Goal: Navigation & Orientation: Find specific page/section

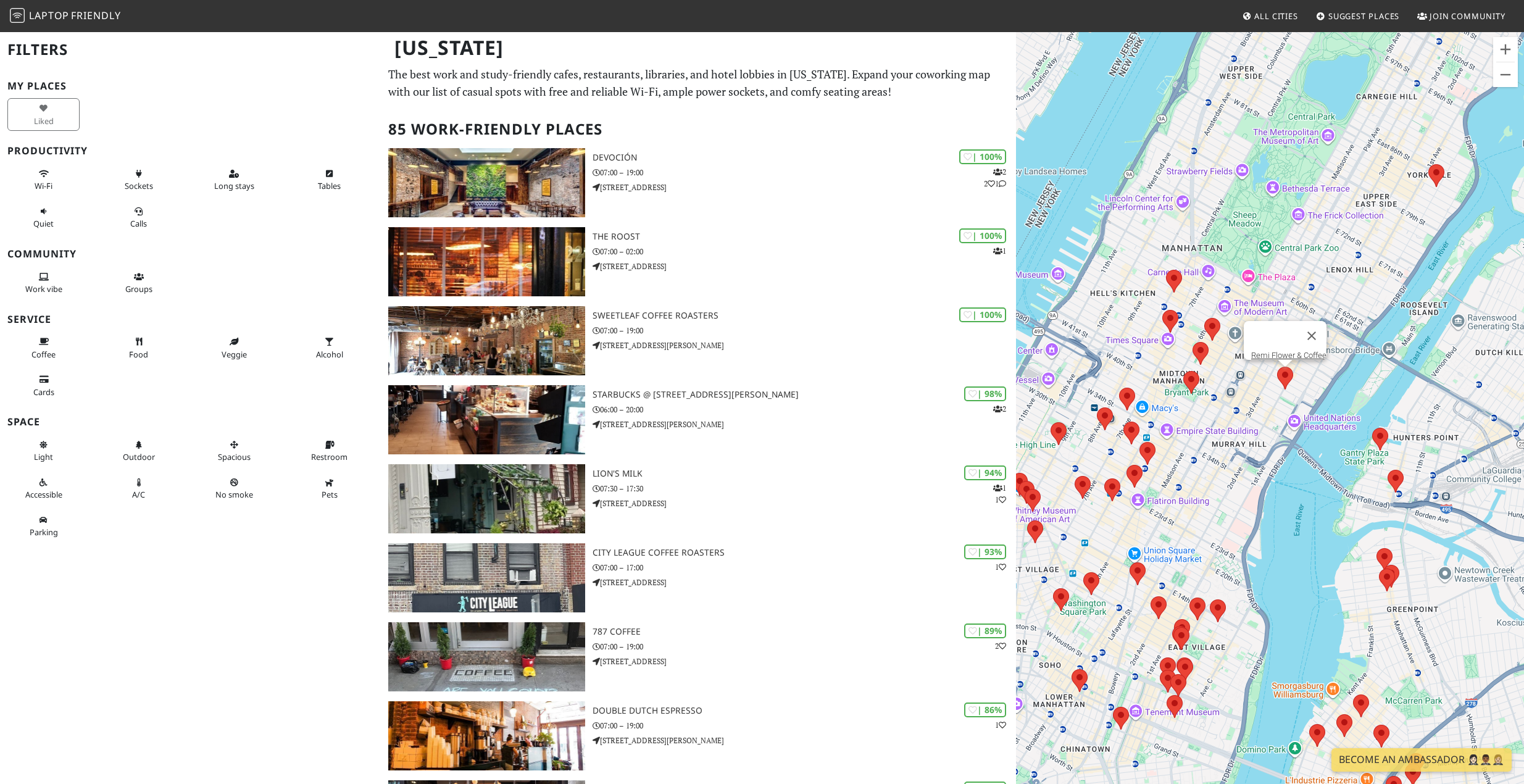
click at [1277, 366] on area at bounding box center [1277, 366] width 0 height 0
click at [1183, 371] on area at bounding box center [1183, 371] width 0 height 0
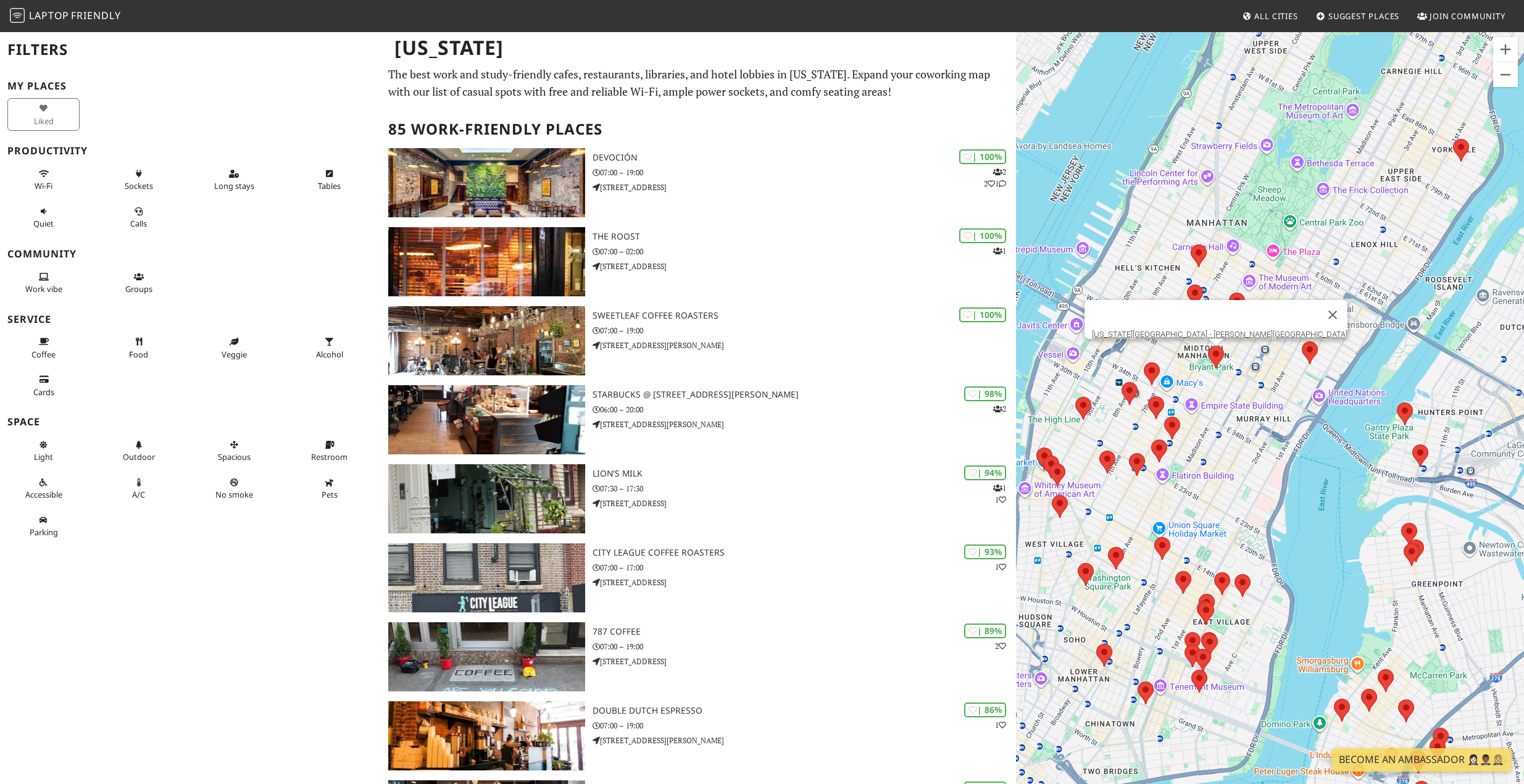
drag, startPoint x: 1325, startPoint y: 293, endPoint x: 1352, endPoint y: 264, distance: 39.6
click at [1352, 264] on div "To navigate, press the arrow keys. New York Public Library - Stephen A. Schwarz…" at bounding box center [1270, 423] width 508 height 784
click at [1460, 149] on div "To navigate, press the arrow keys. New York Public Library - Stephen A. Schwarz…" at bounding box center [1270, 423] width 508 height 784
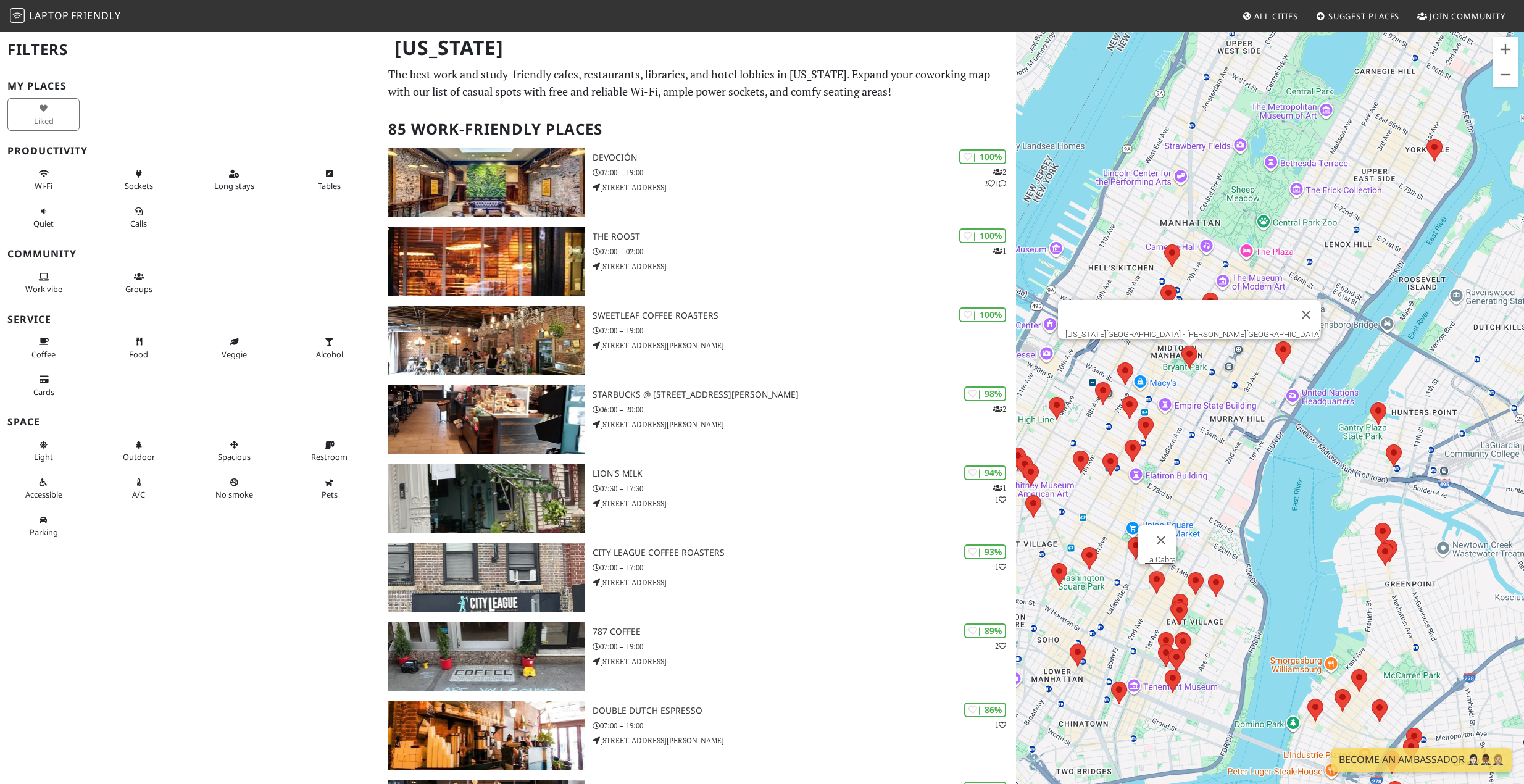
click at [1149, 571] on area at bounding box center [1149, 571] width 0 height 0
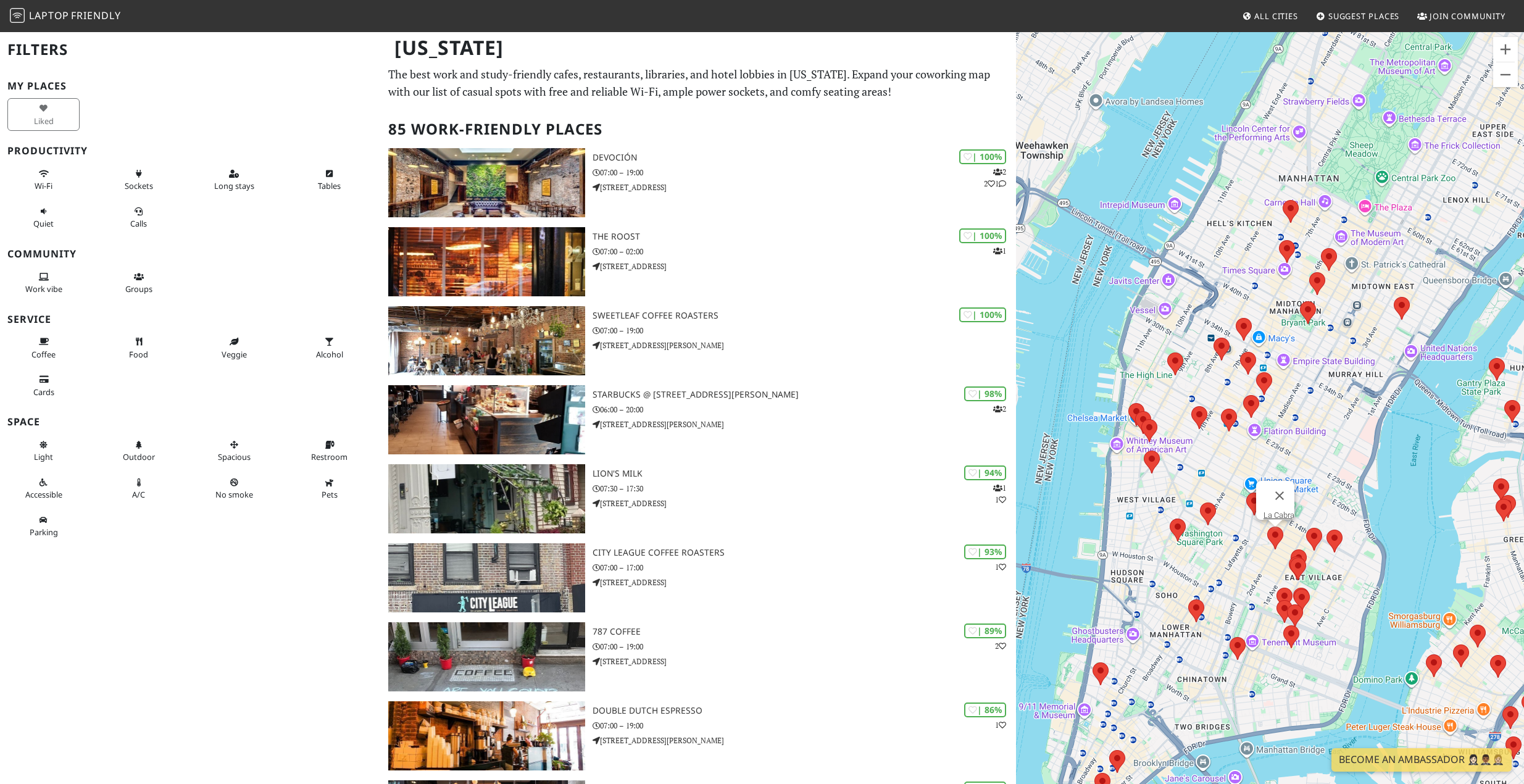
drag, startPoint x: 1106, startPoint y: 610, endPoint x: 1229, endPoint y: 563, distance: 131.7
click at [1229, 563] on div "To navigate, press the arrow keys. La Cabra" at bounding box center [1270, 423] width 508 height 784
click at [1191, 406] on area at bounding box center [1191, 406] width 0 height 0
click at [1204, 390] on link "The Sleeping Cat" at bounding box center [1203, 395] width 59 height 9
click at [1170, 518] on area at bounding box center [1170, 518] width 0 height 0
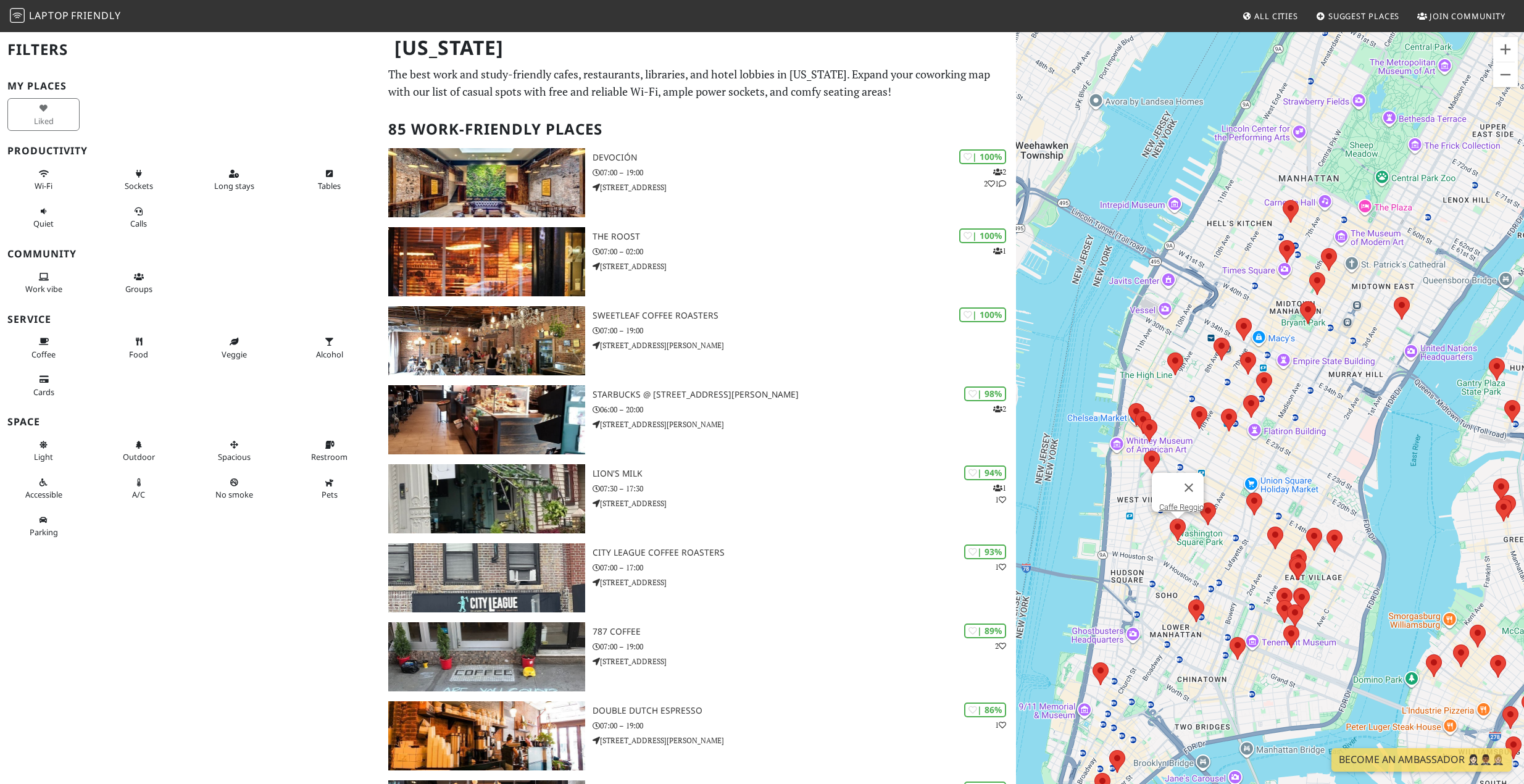
click at [303, 47] on h2 "Filters" at bounding box center [190, 50] width 366 height 38
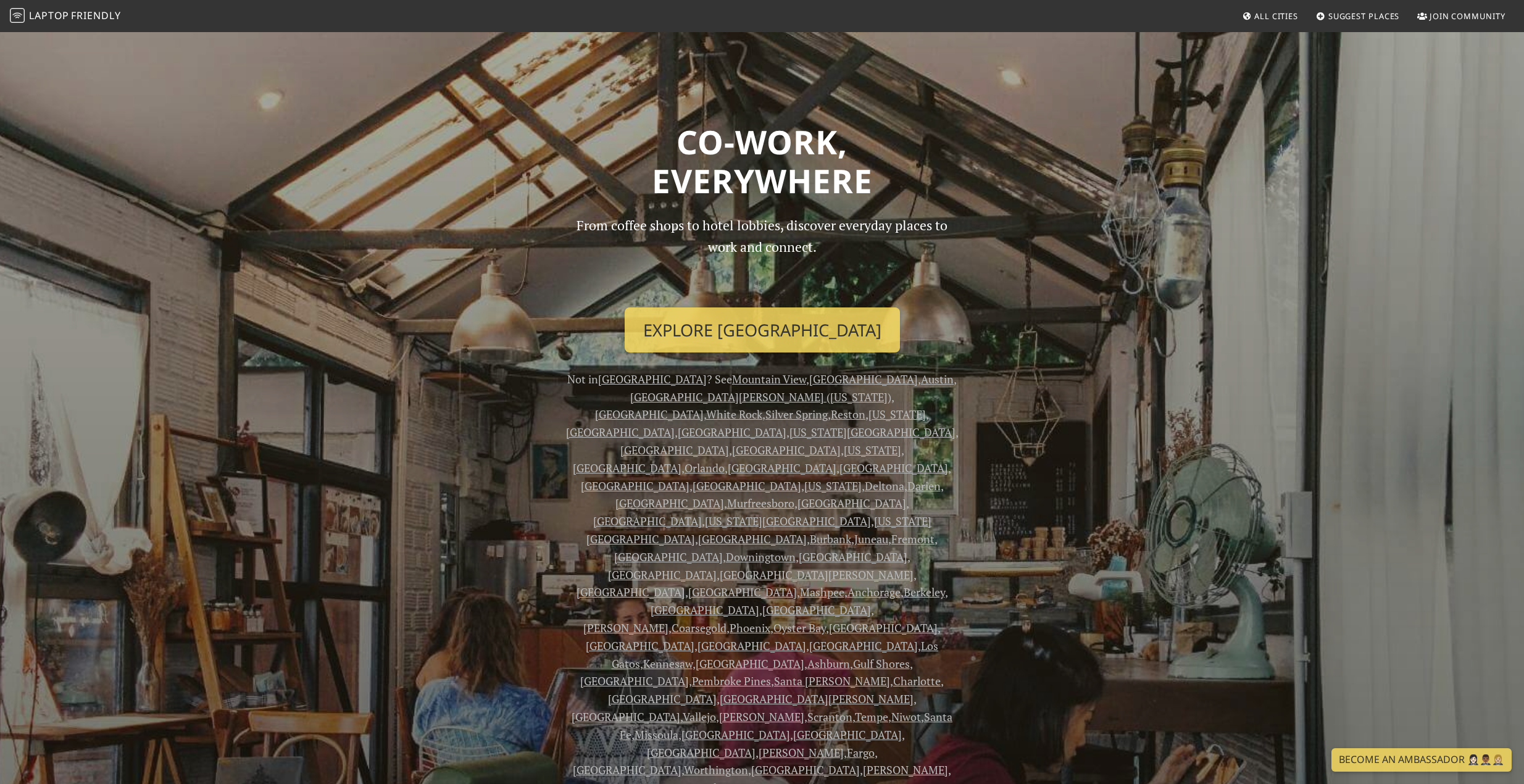
click at [1281, 20] on span "All Cities" at bounding box center [1276, 16] width 44 height 11
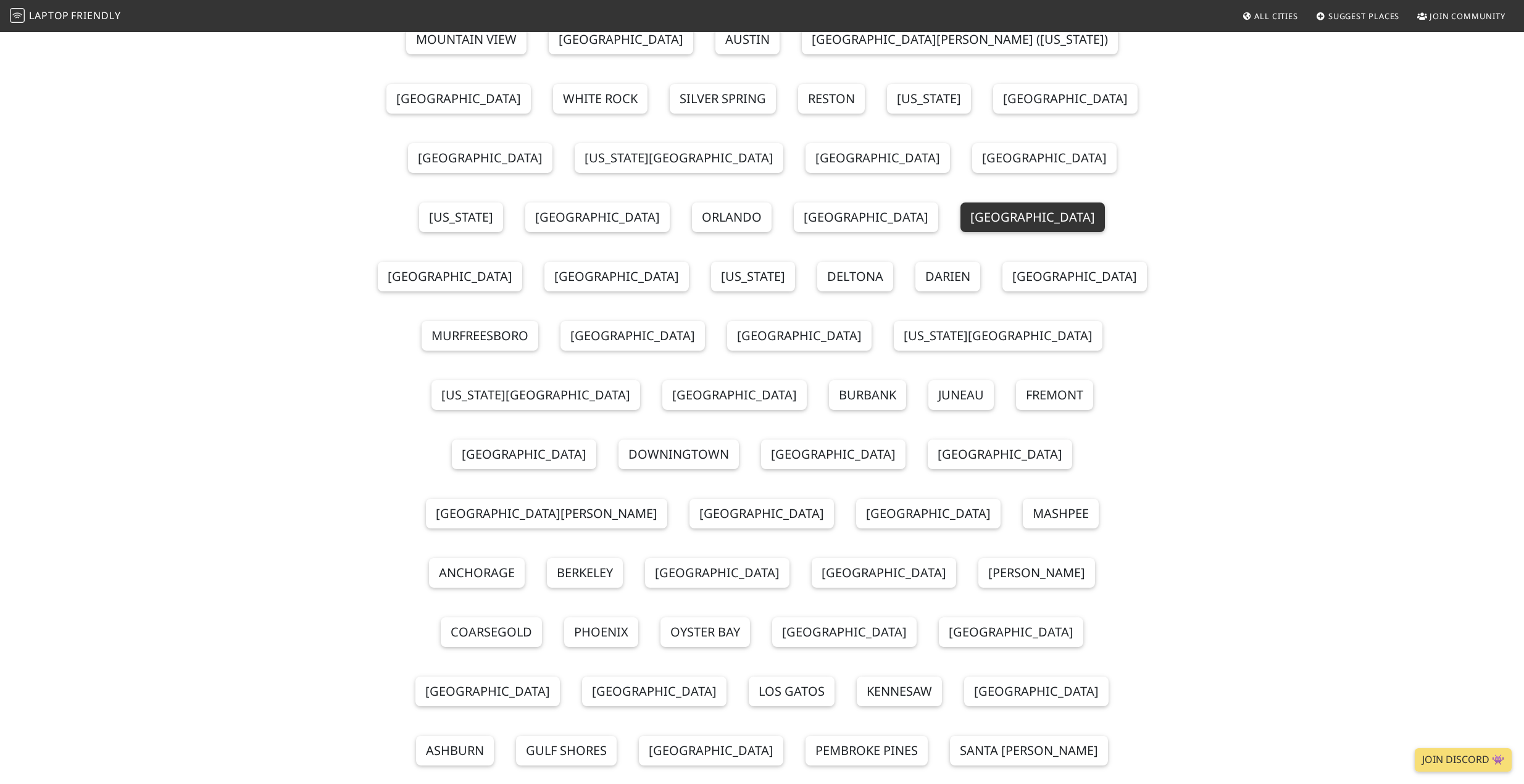
scroll to position [161, 0]
click at [998, 439] on link "[GEOGRAPHIC_DATA]" at bounding box center [1000, 454] width 145 height 30
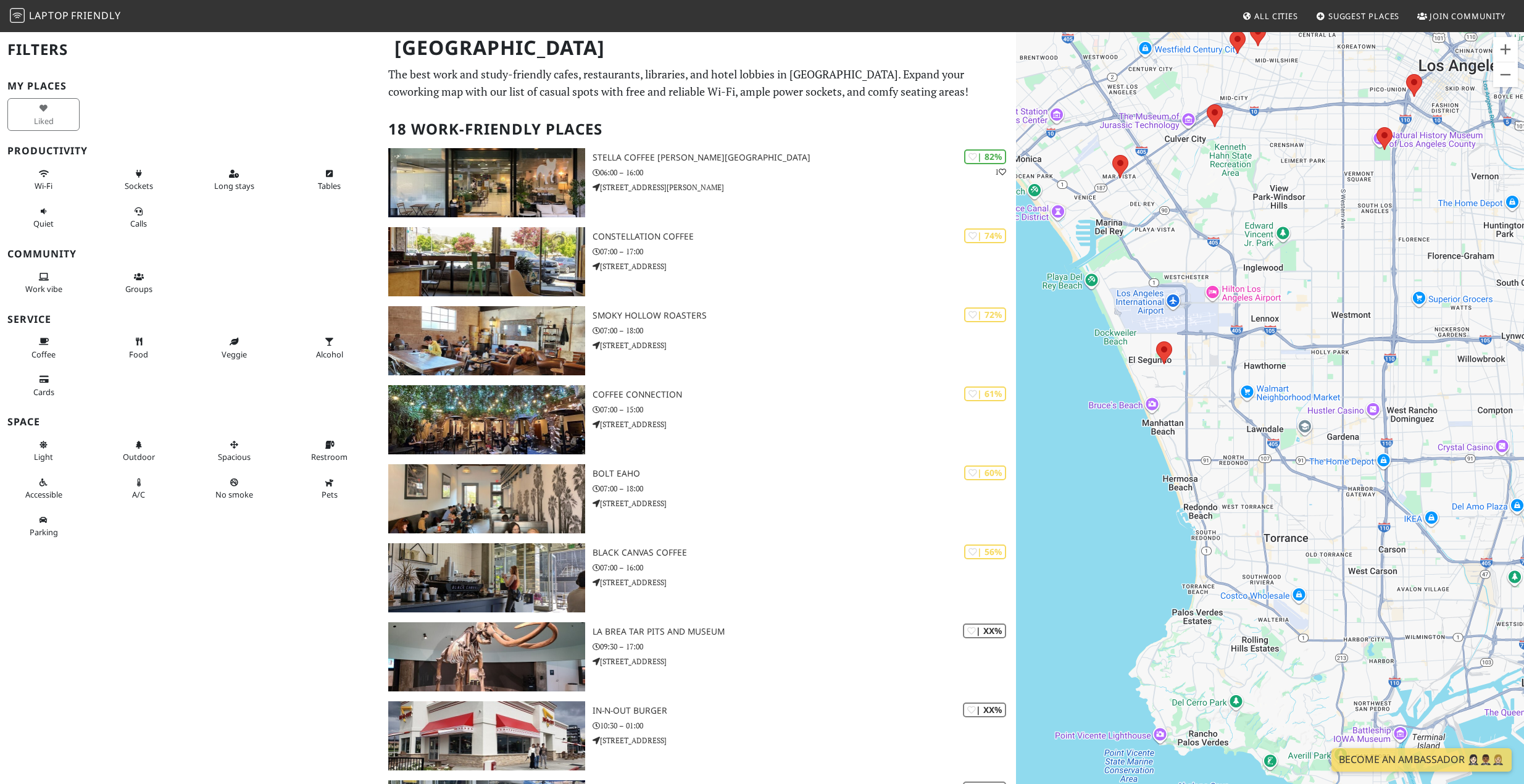
drag, startPoint x: 1166, startPoint y: 531, endPoint x: 1234, endPoint y: 417, distance: 132.7
click at [1234, 417] on div "To navigate, press the arrow keys." at bounding box center [1270, 423] width 508 height 784
click at [1157, 344] on img at bounding box center [1164, 353] width 16 height 23
click at [1156, 341] on area at bounding box center [1156, 341] width 0 height 0
click at [1166, 325] on link "Smoky Hollow Roasters" at bounding box center [1167, 329] width 83 height 9
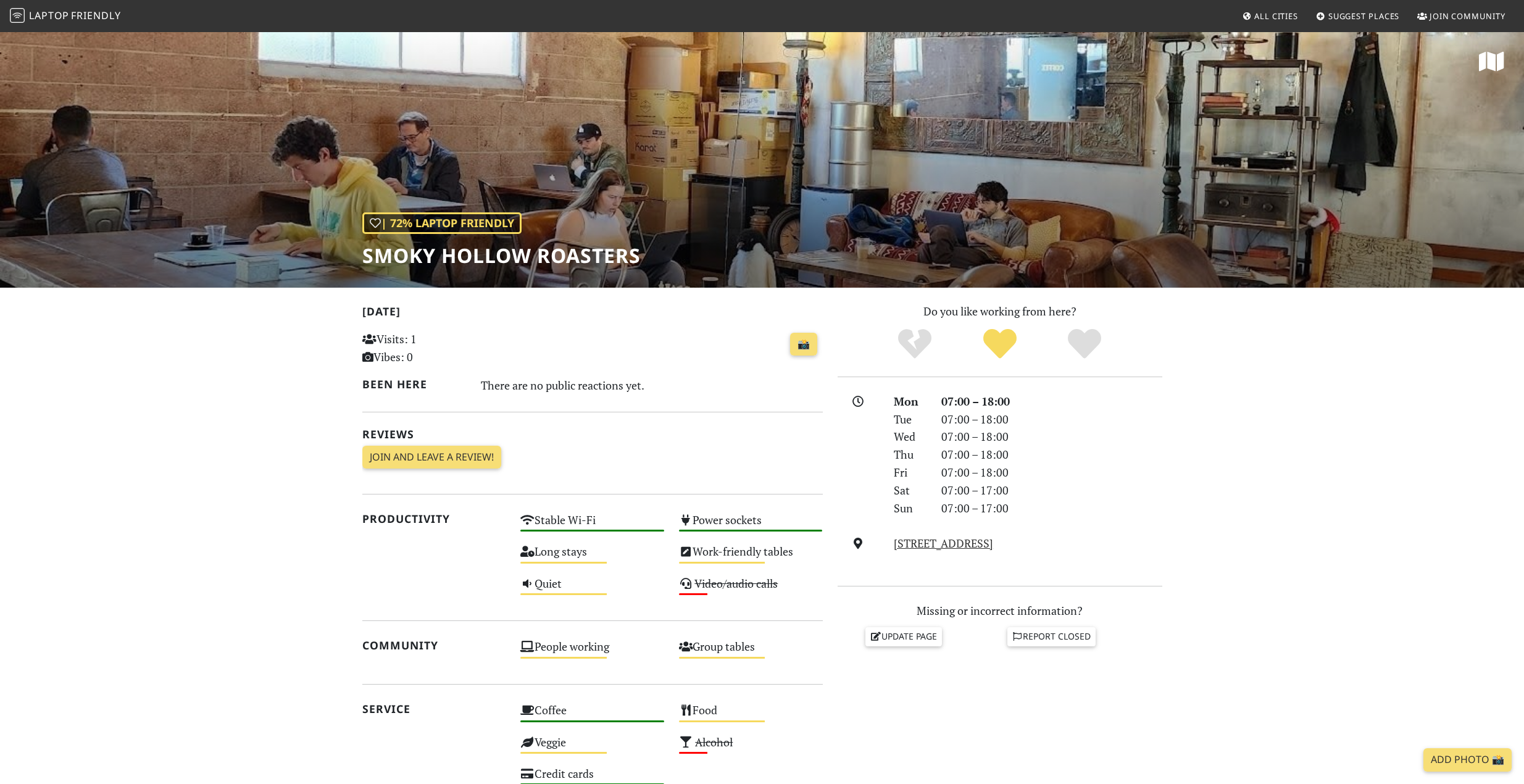
click at [1498, 62] on icon at bounding box center [1491, 61] width 25 height 22
